Goal: Information Seeking & Learning: Understand process/instructions

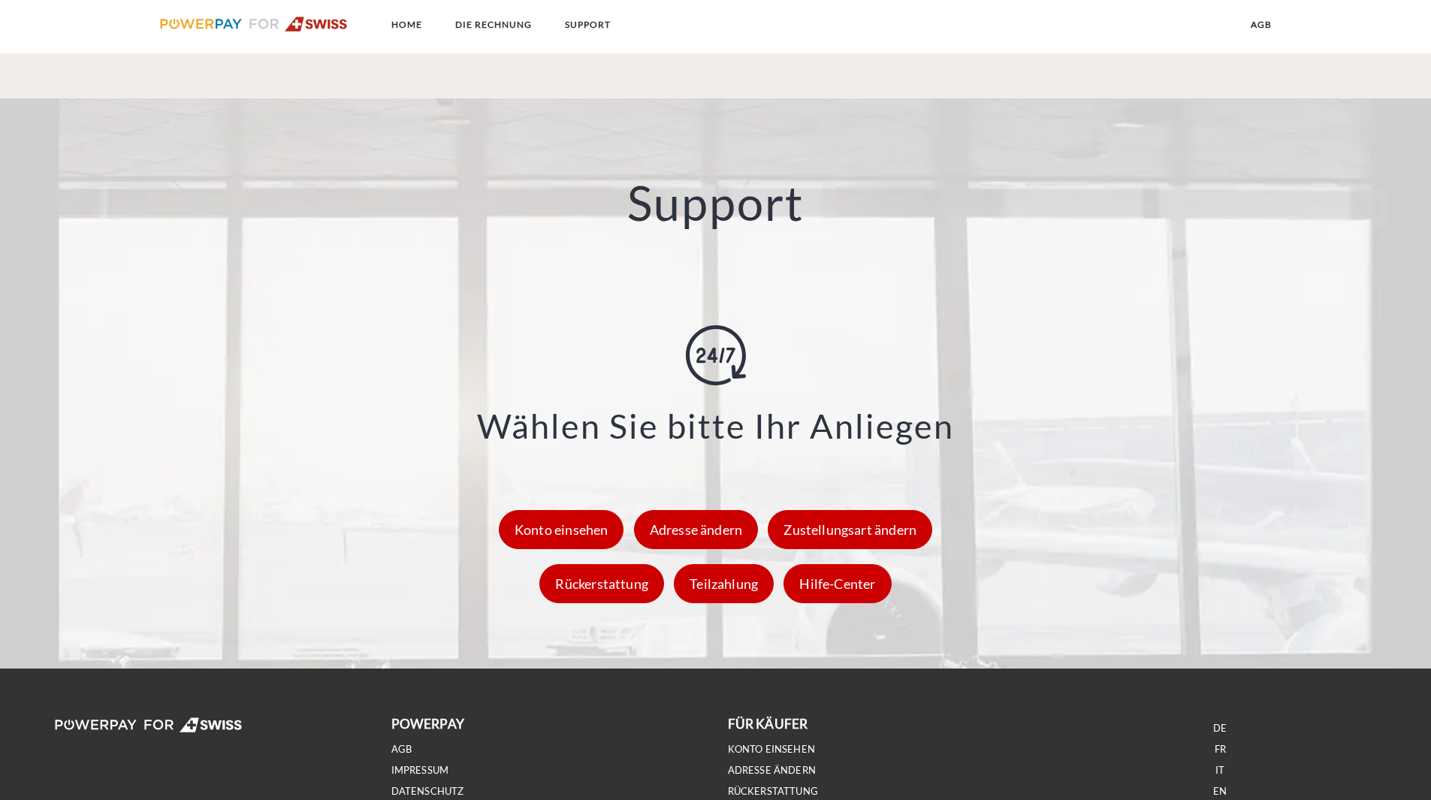
scroll to position [1953, 0]
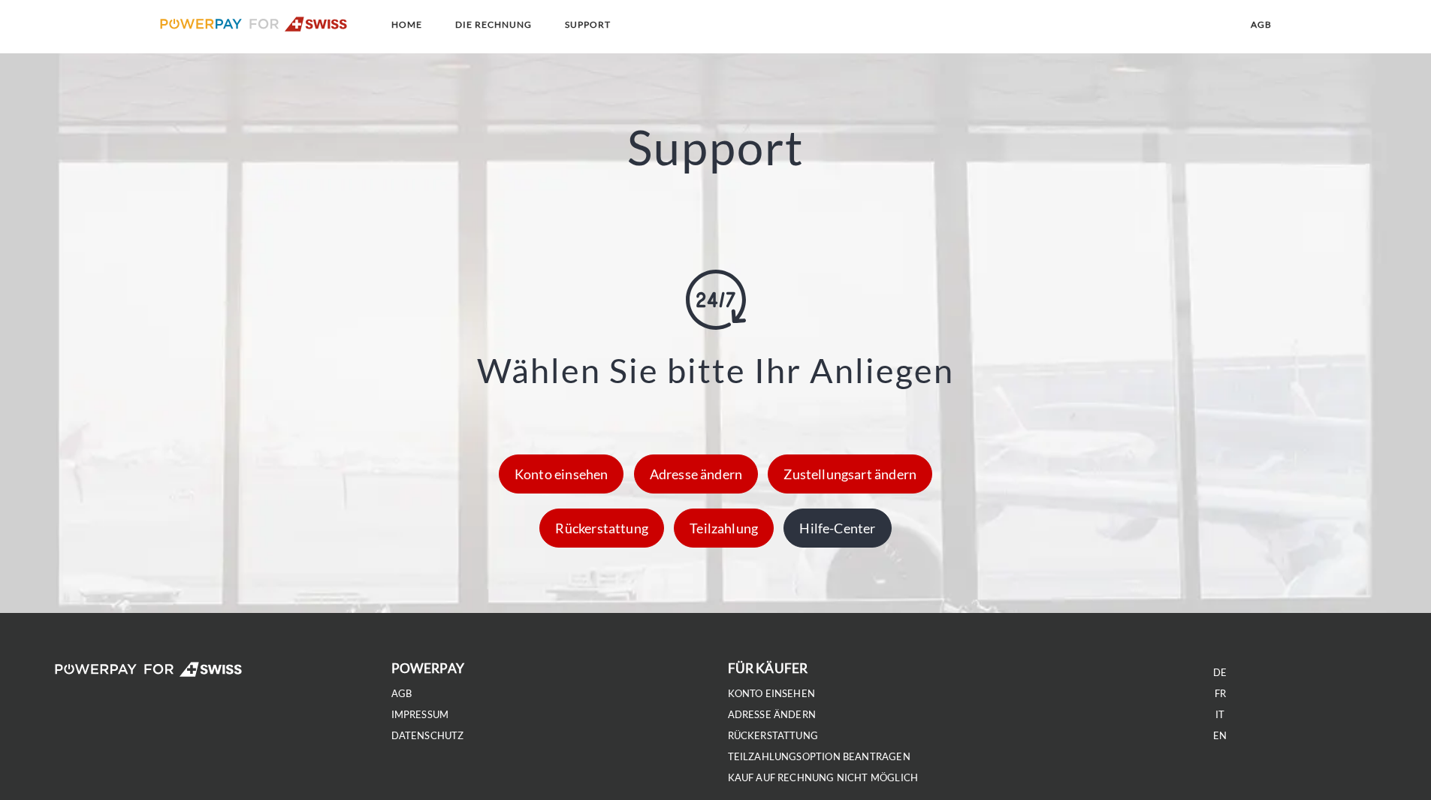
click at [844, 530] on div "Hilfe-Center" at bounding box center [837, 528] width 107 height 39
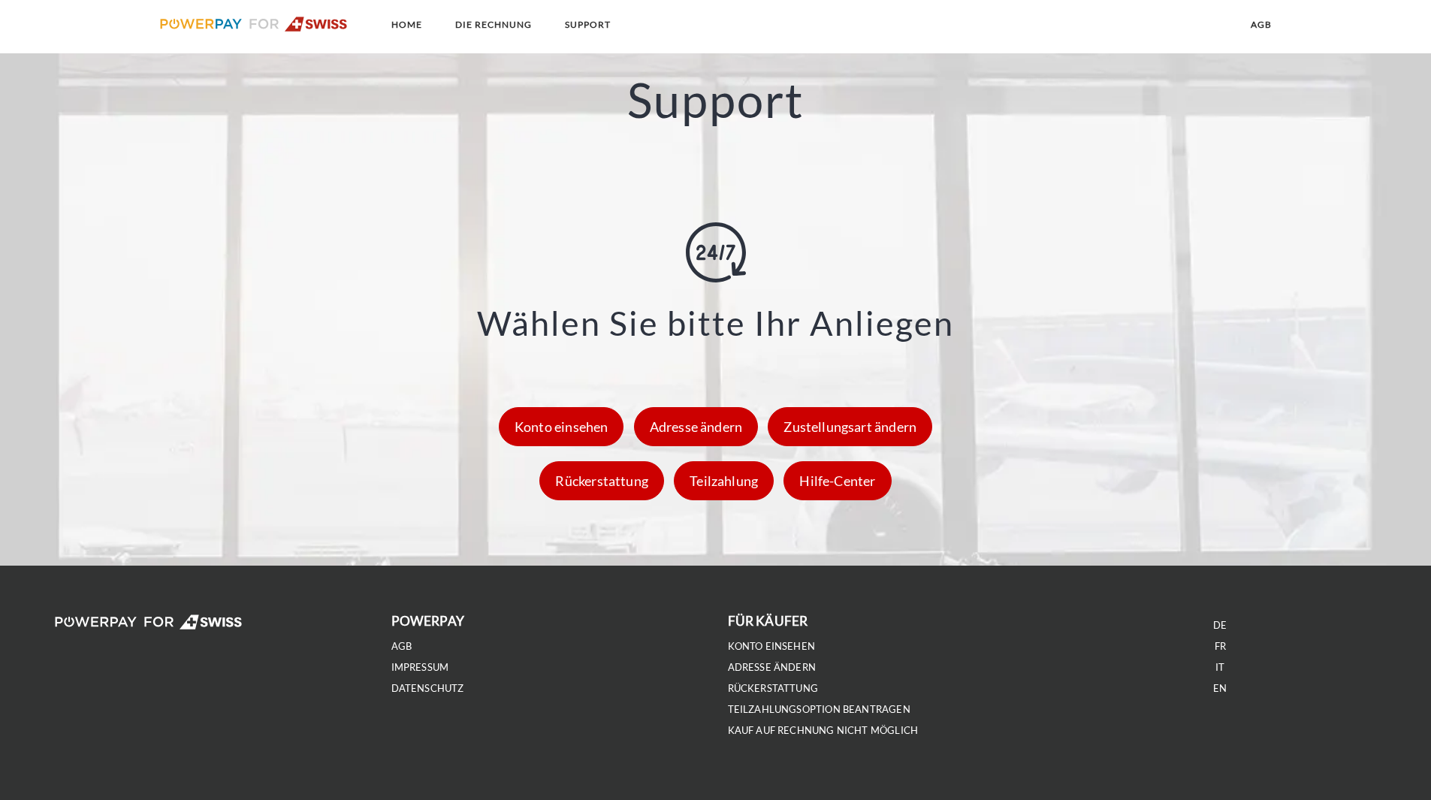
scroll to position [2027, 0]
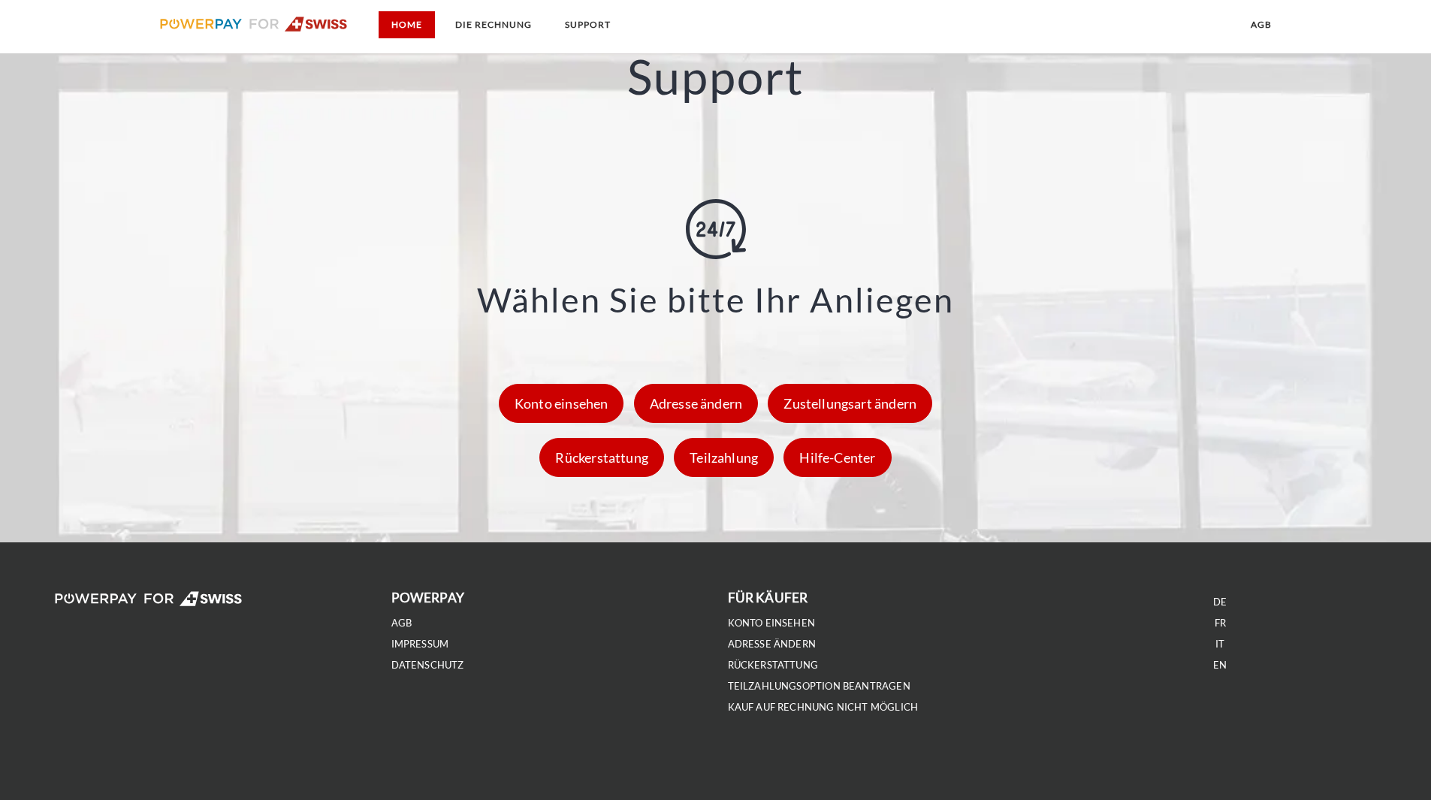
click at [417, 24] on link "Home" at bounding box center [407, 24] width 56 height 27
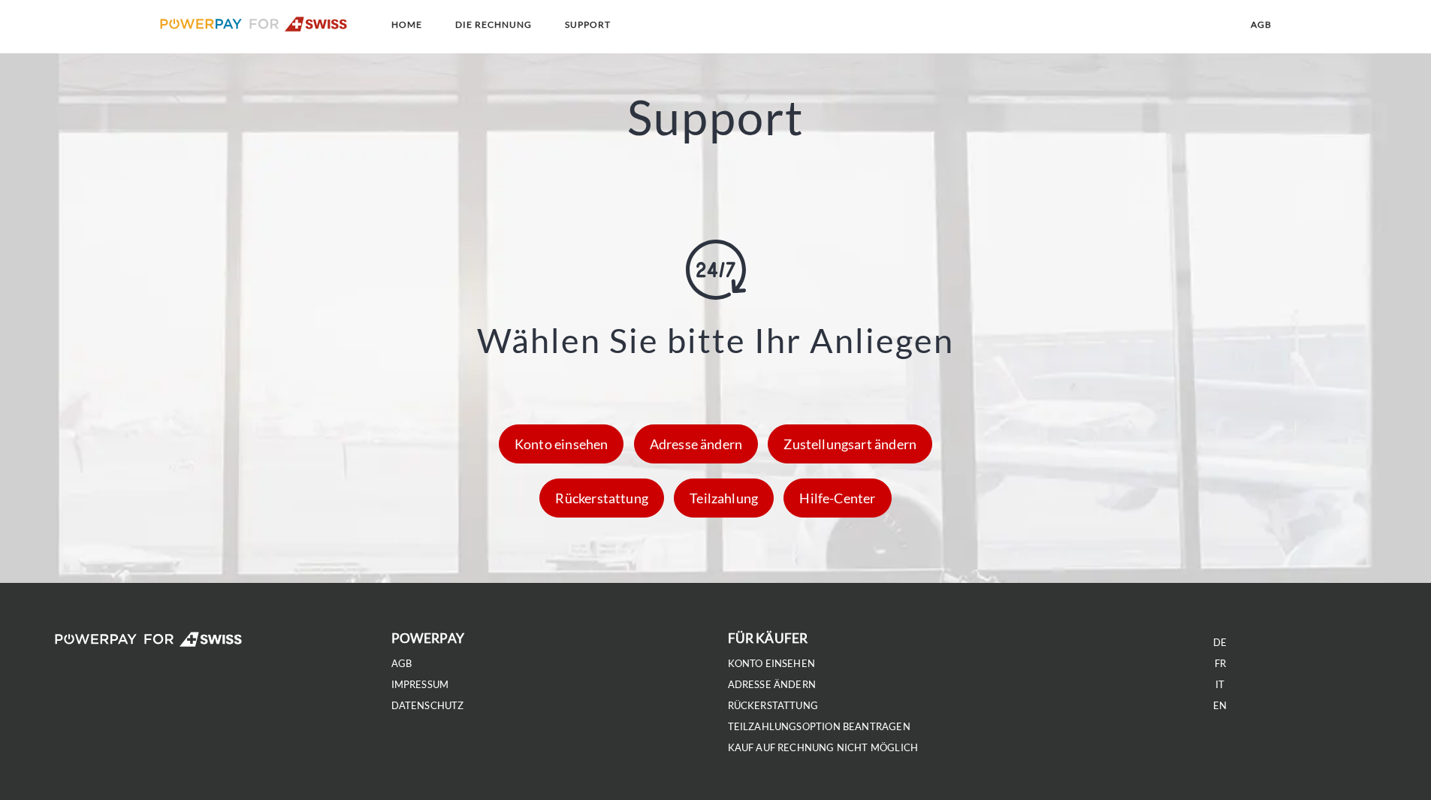
scroll to position [2027, 0]
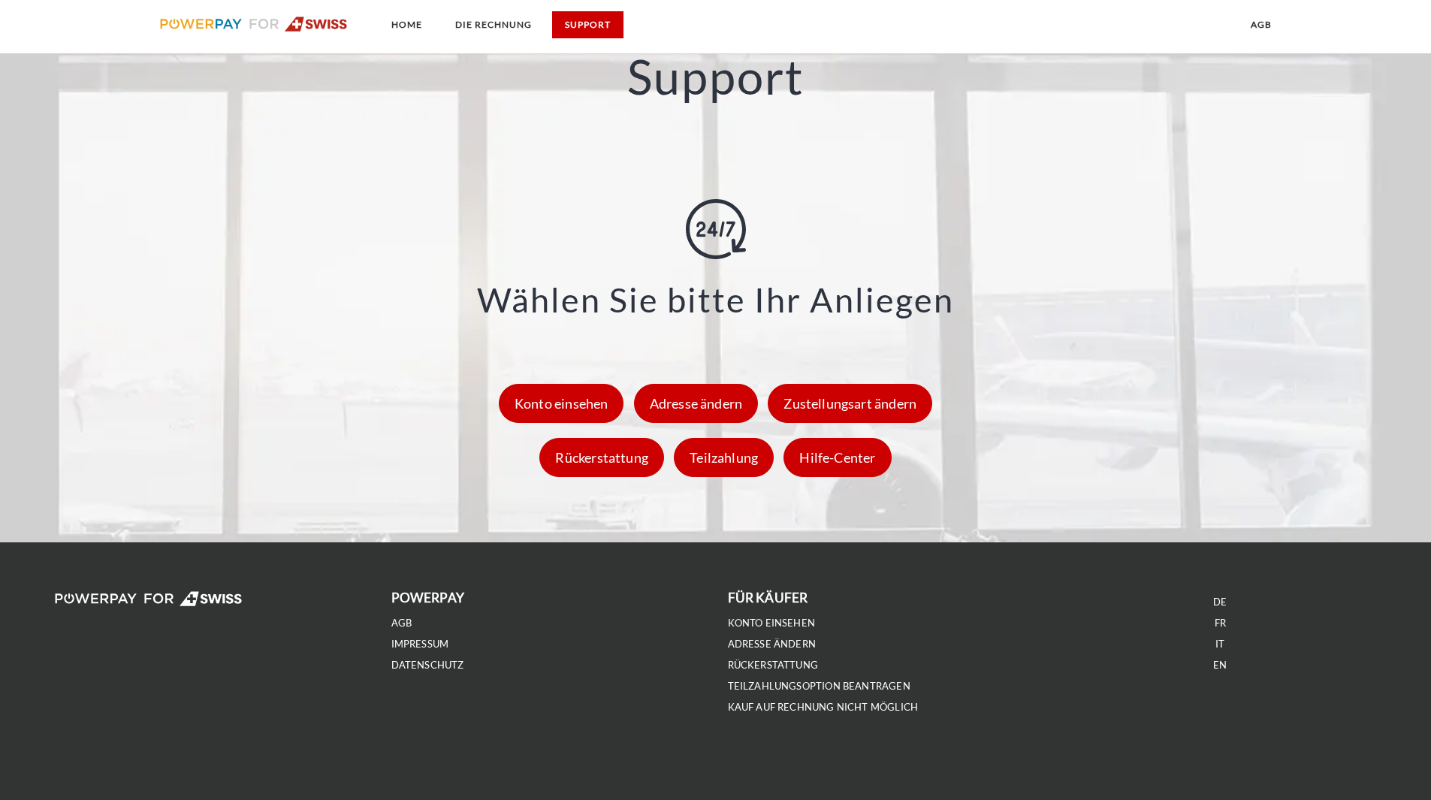
click at [593, 22] on link "SUPPORT" at bounding box center [587, 24] width 71 height 27
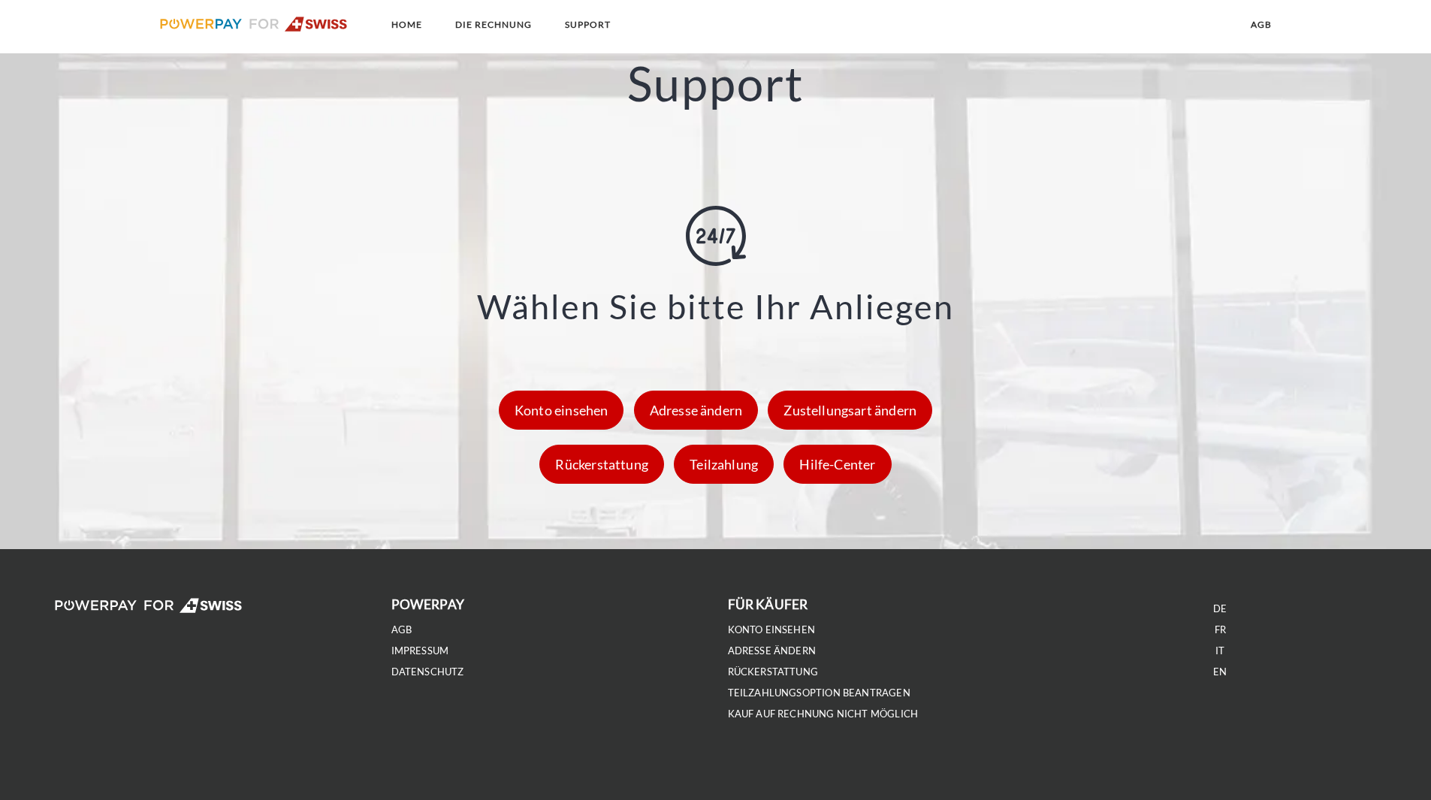
scroll to position [2027, 0]
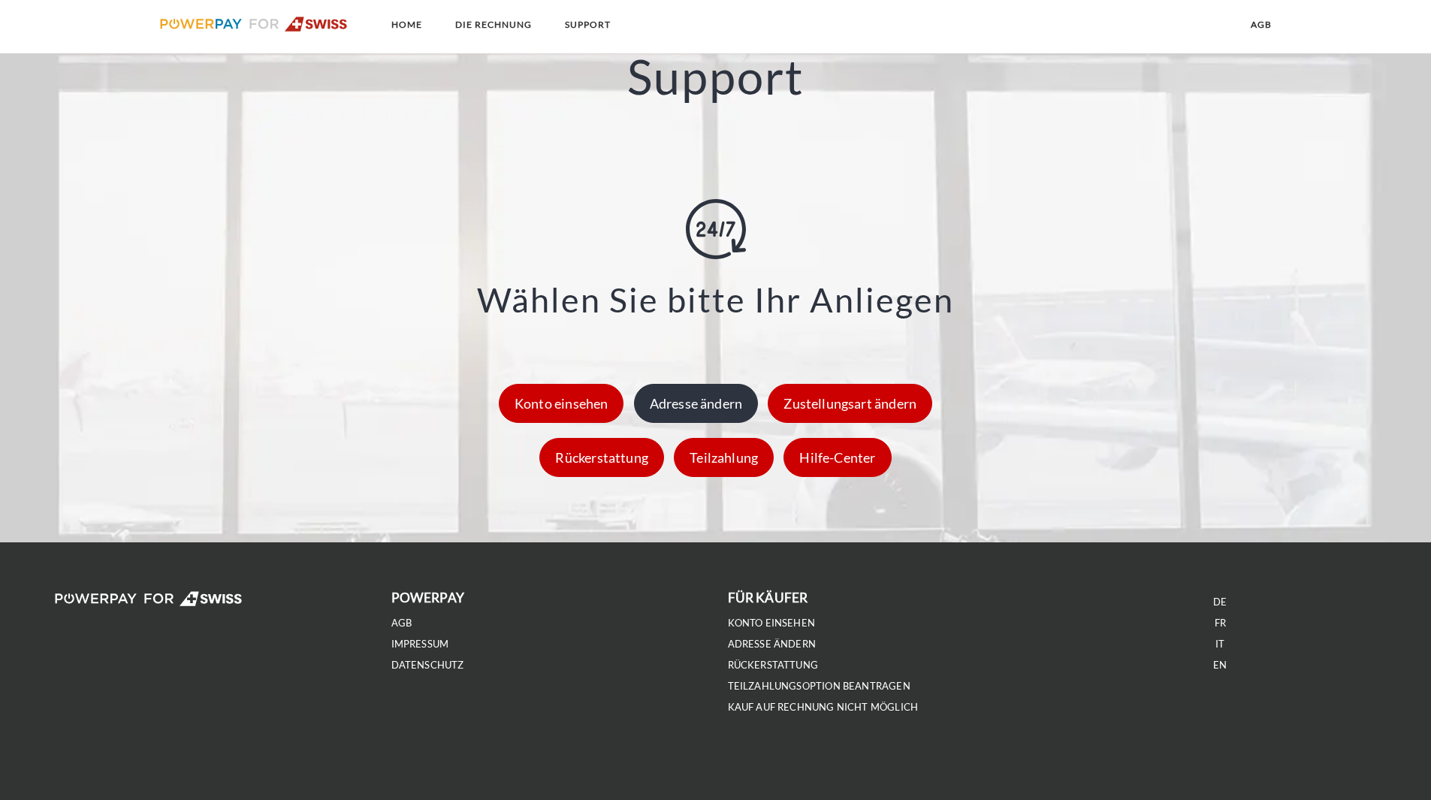
click at [678, 403] on div "Adresse ändern" at bounding box center [696, 403] width 125 height 39
click at [400, 30] on link "Home" at bounding box center [407, 24] width 56 height 27
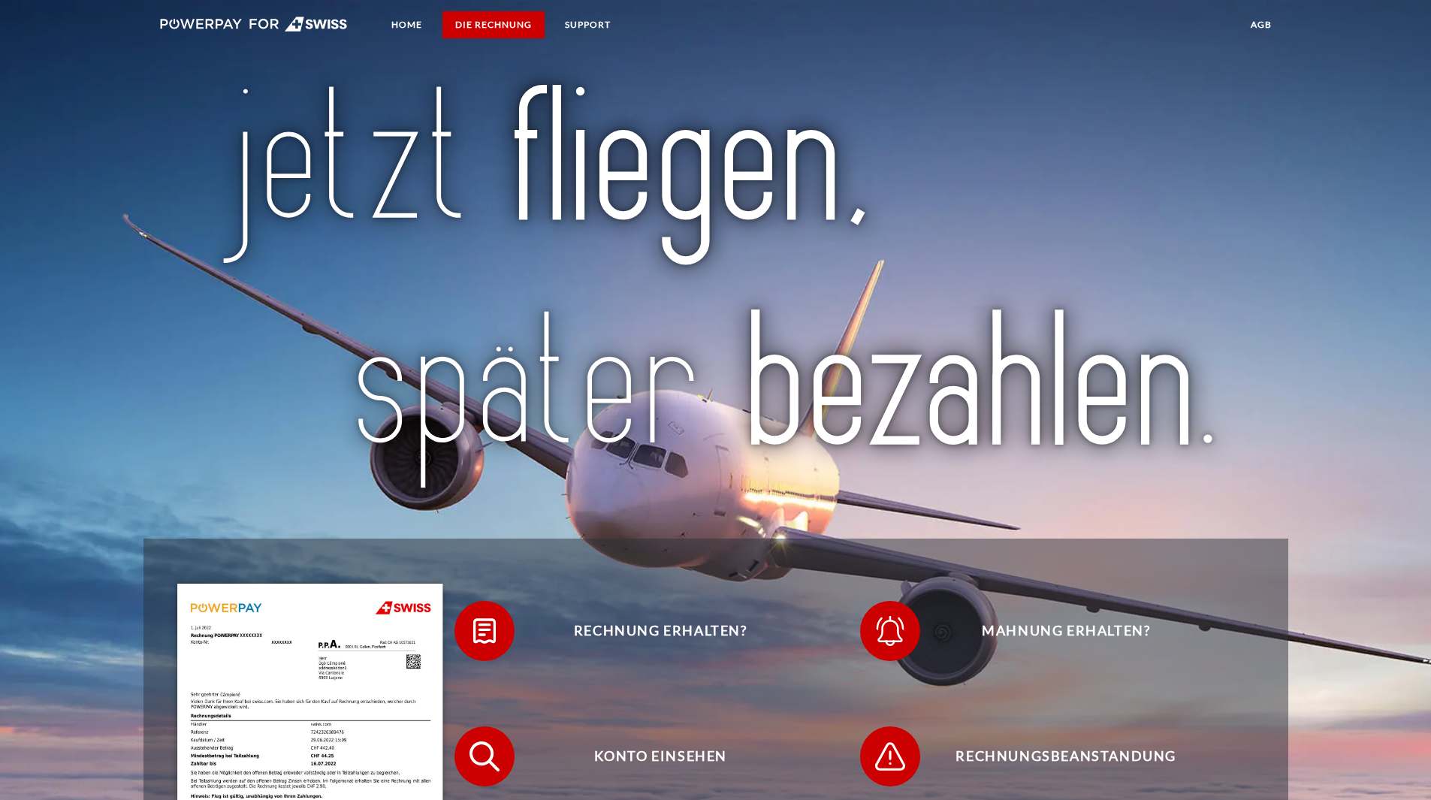
click at [467, 27] on link "DIE RECHNUNG" at bounding box center [493, 24] width 102 height 27
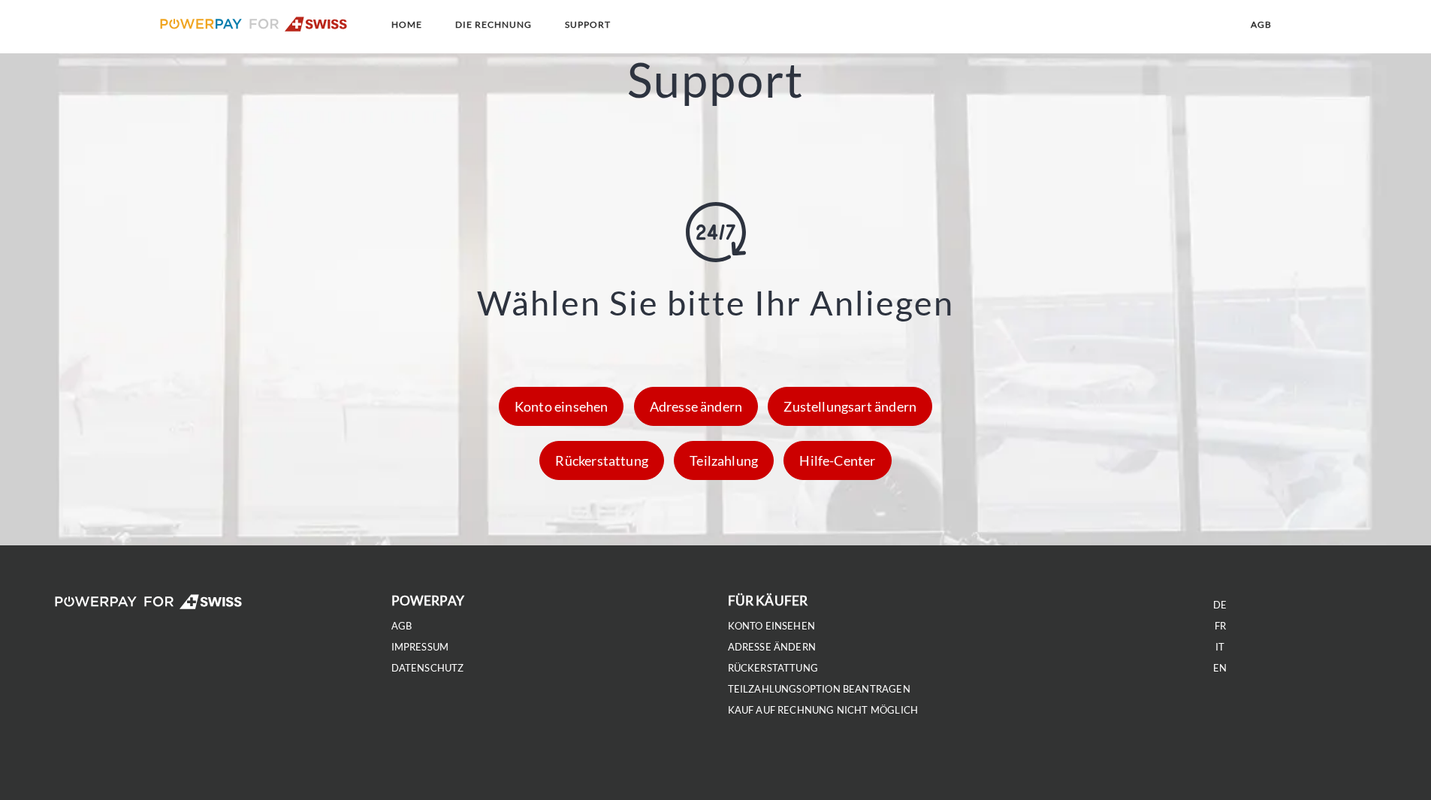
scroll to position [2027, 0]
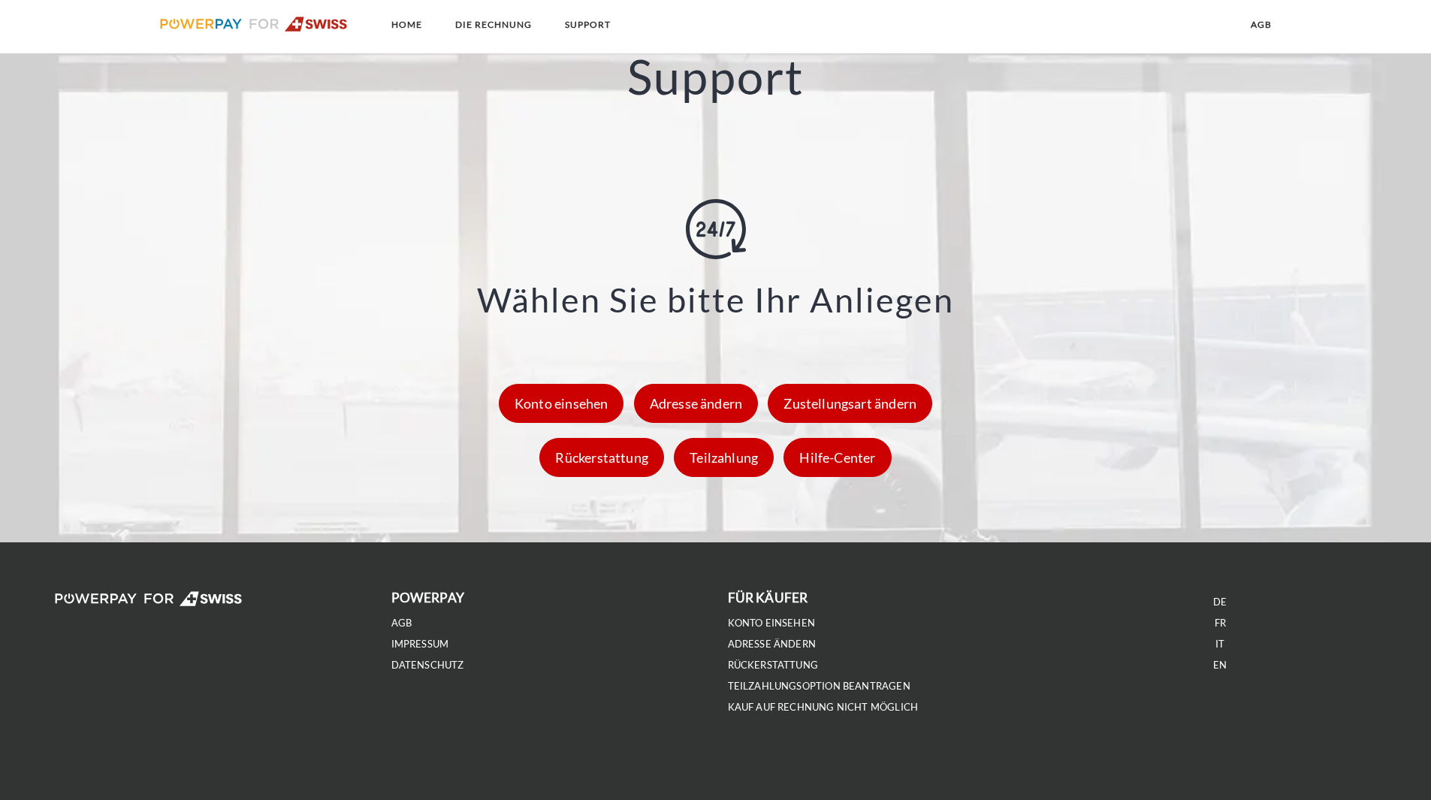
click at [779, 636] on li "Adresse ändern" at bounding box center [884, 643] width 313 height 21
click at [784, 660] on link "Rückerstattung" at bounding box center [773, 665] width 91 height 13
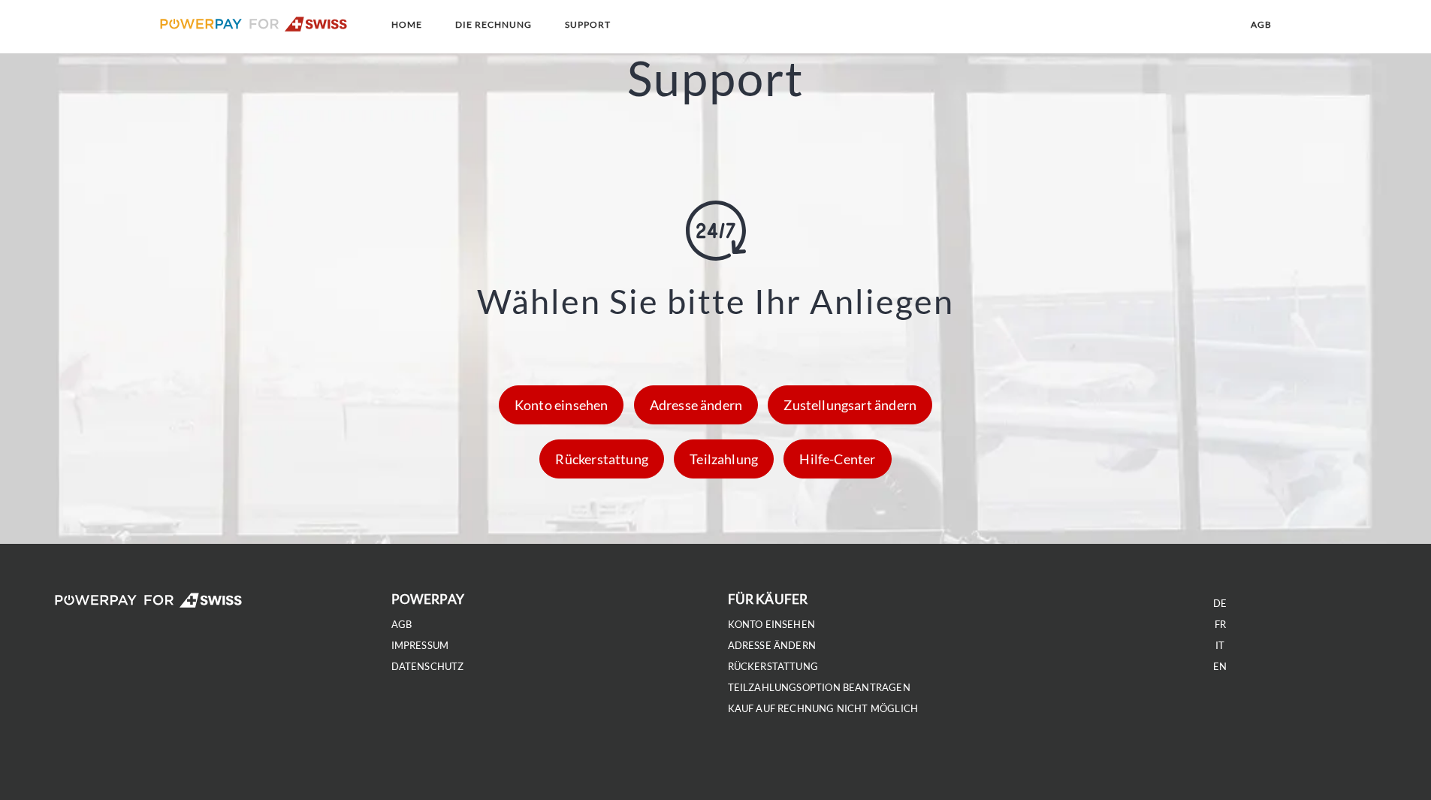
scroll to position [2027, 0]
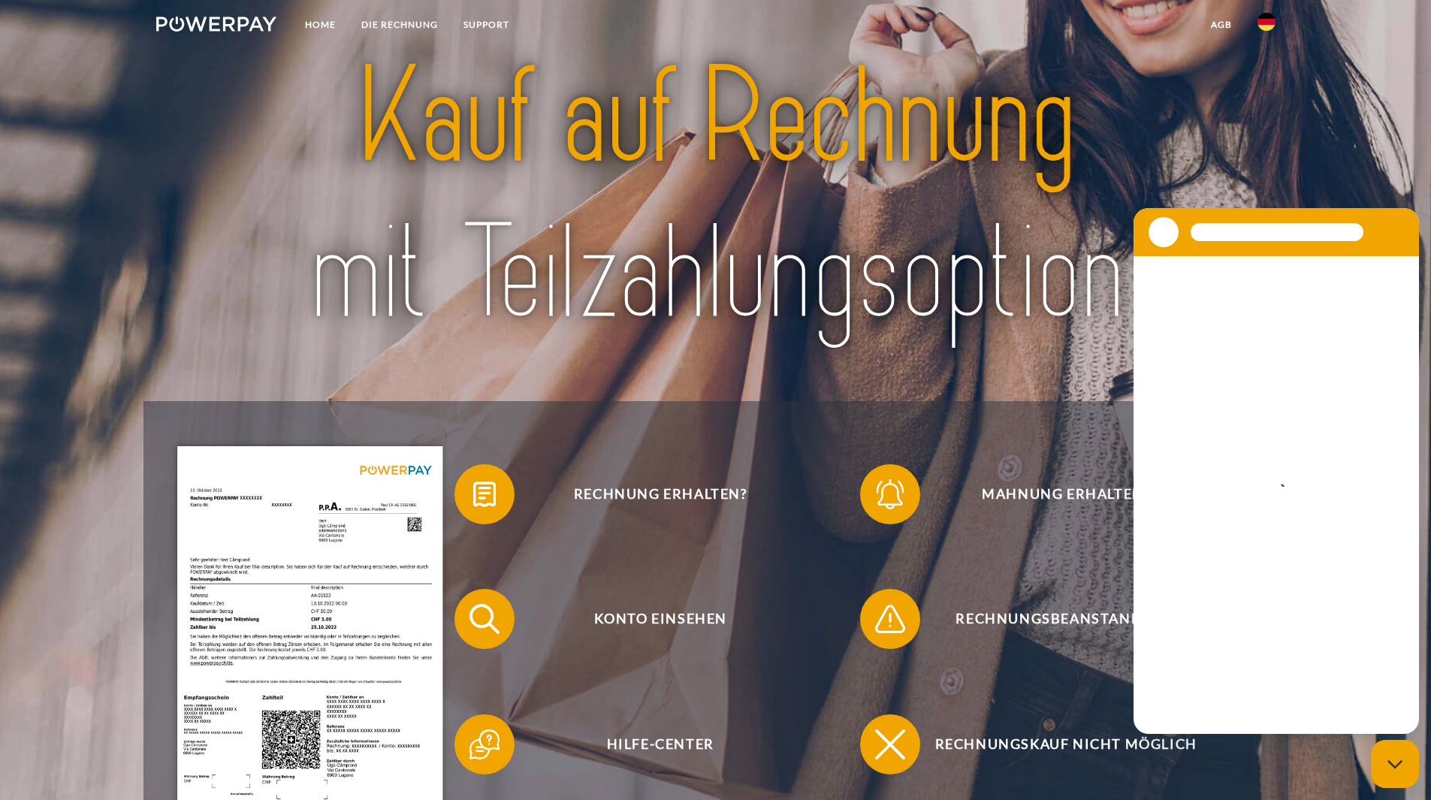
scroll to position [75, 0]
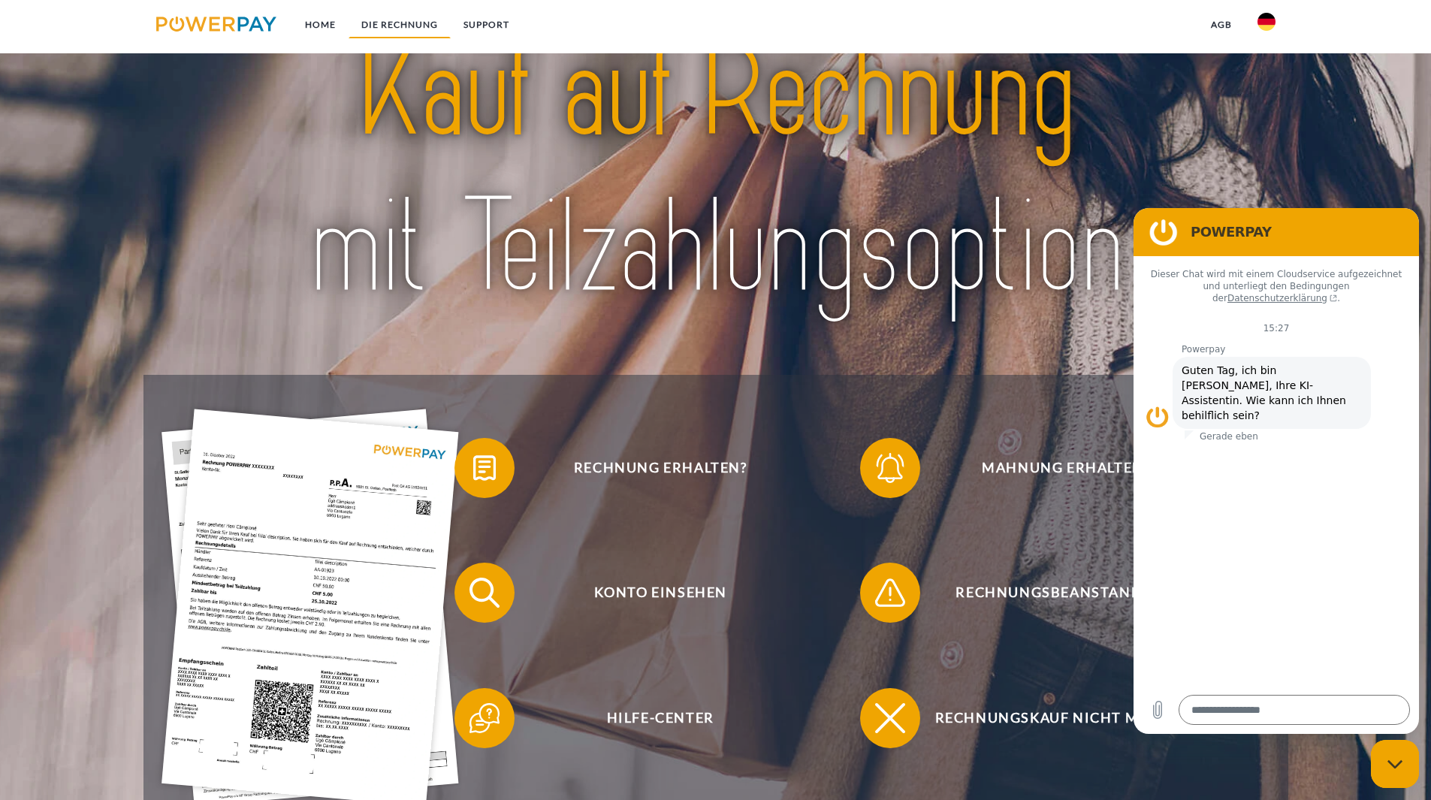
click at [400, 28] on link "DIE RECHNUNG" at bounding box center [400, 24] width 102 height 27
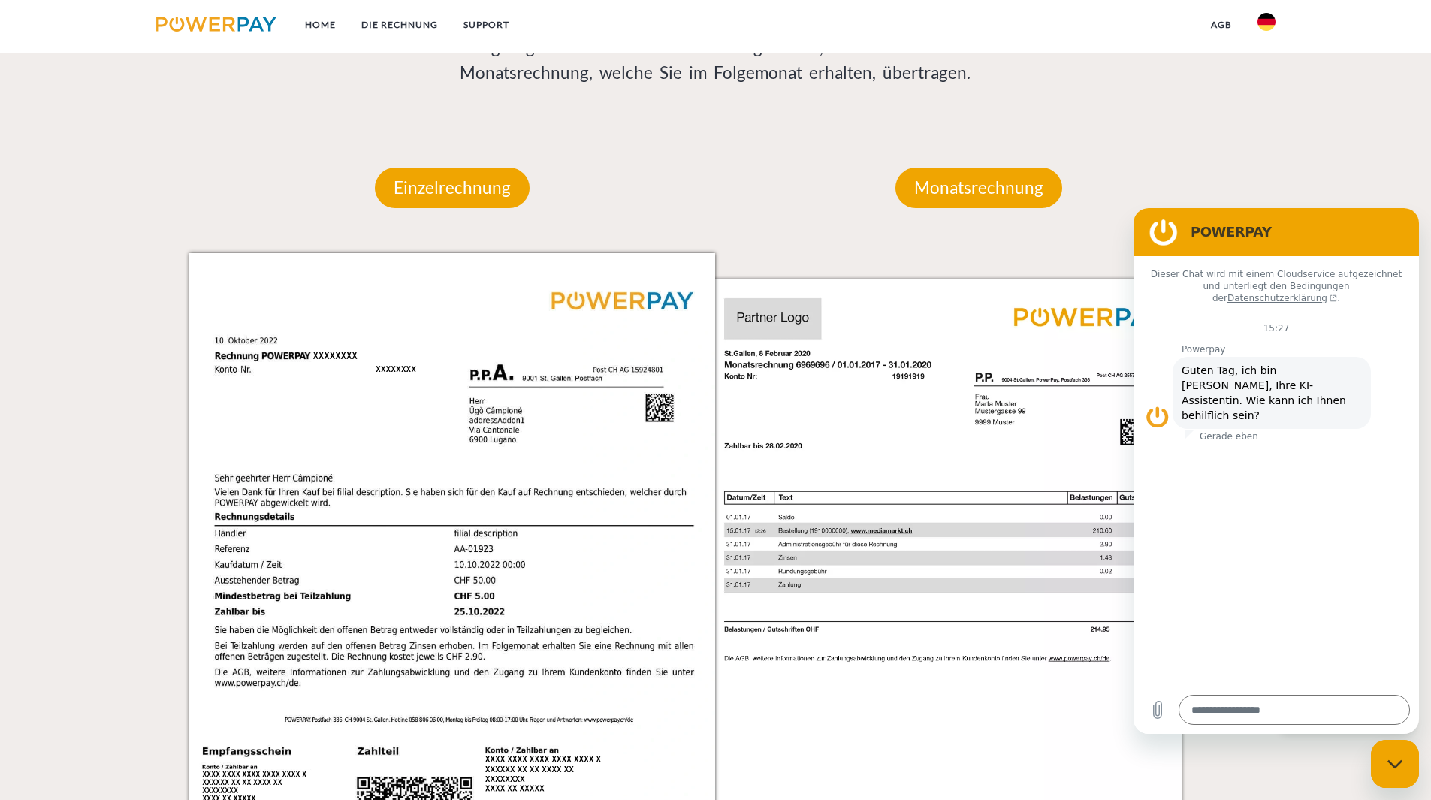
scroll to position [1229, 0]
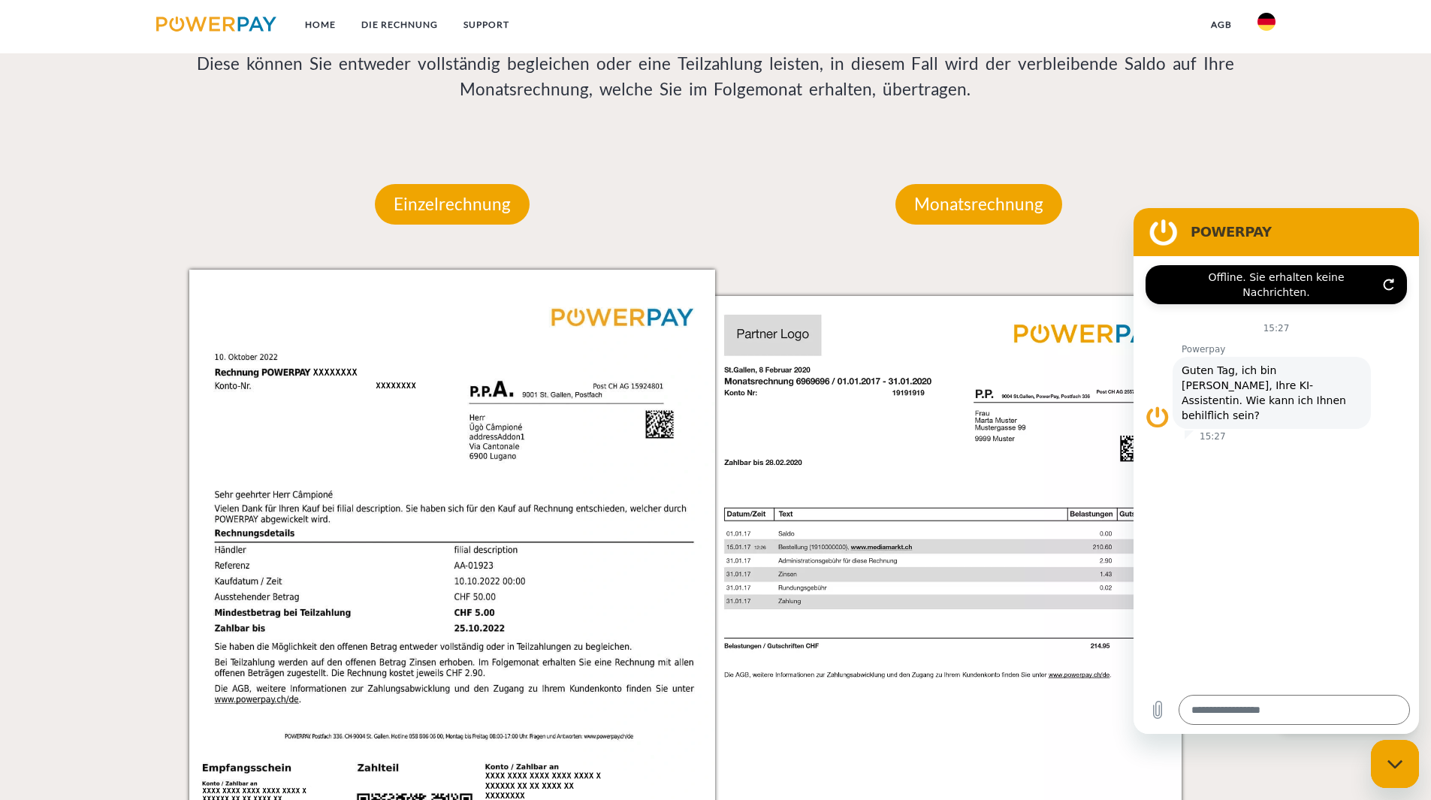
type textarea "*"
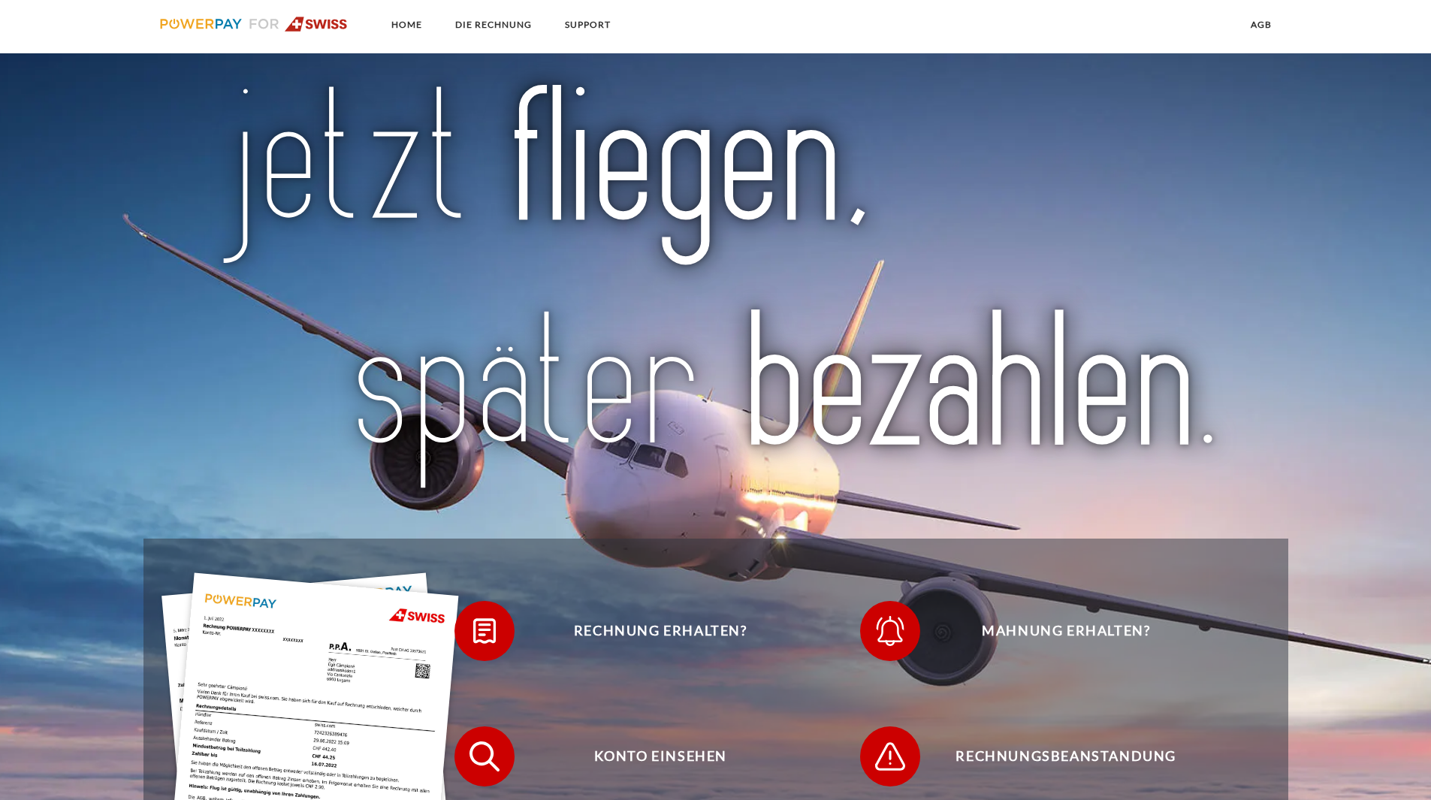
scroll to position [2027, 0]
